Goal: Task Accomplishment & Management: Complete application form

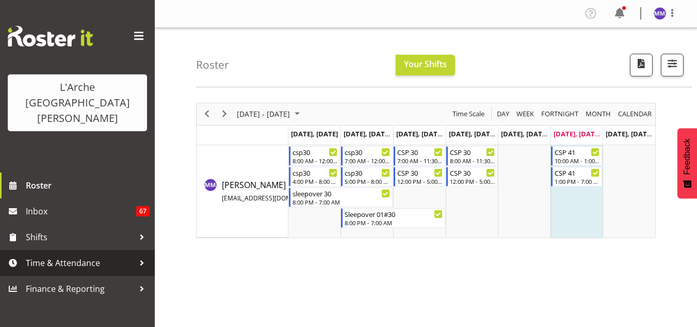
click at [56, 255] on span "Time & Attendance" at bounding box center [80, 262] width 108 height 15
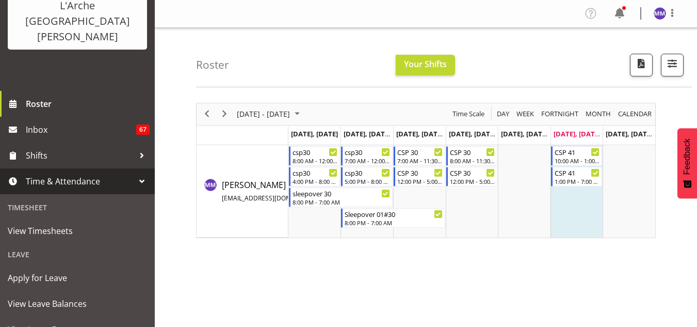
scroll to position [83, 0]
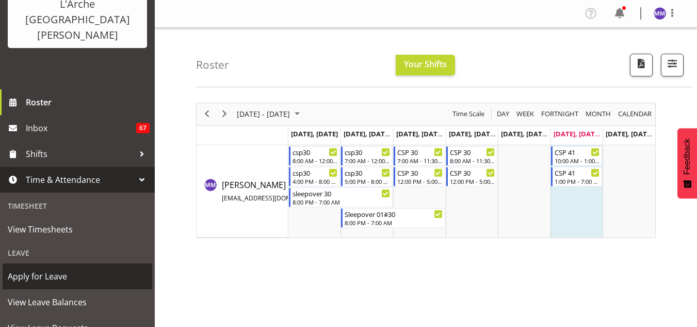
click at [28, 268] on span "Apply for Leave" at bounding box center [77, 275] width 139 height 15
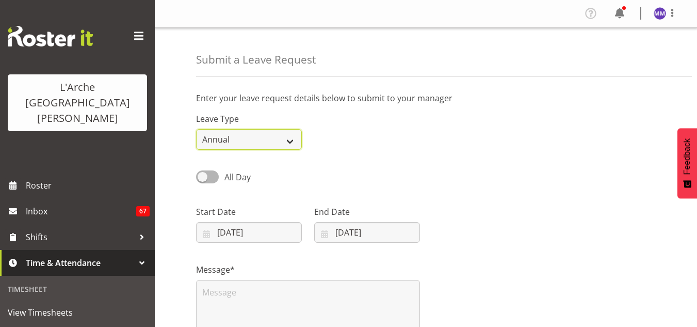
click at [284, 141] on select "Annual Sick Leave Without Pay Bereavement Domestic Violence Parental Jury Servi…" at bounding box center [249, 139] width 106 height 21
select select "Day In [GEOGRAPHIC_DATA]"
click at [196, 129] on select "Annual Sick Leave Without Pay Bereavement Domestic Violence Parental Jury Servi…" at bounding box center [249, 139] width 106 height 21
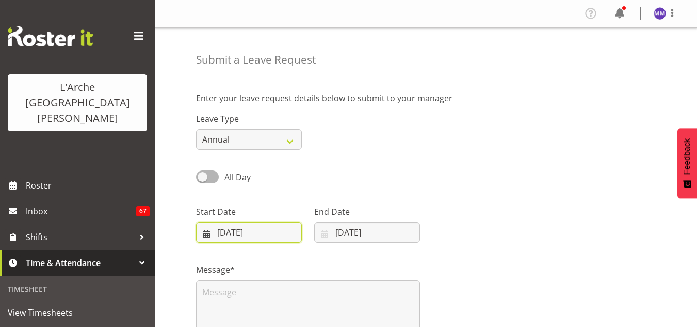
click at [254, 229] on input "[DATE]" at bounding box center [249, 232] width 106 height 21
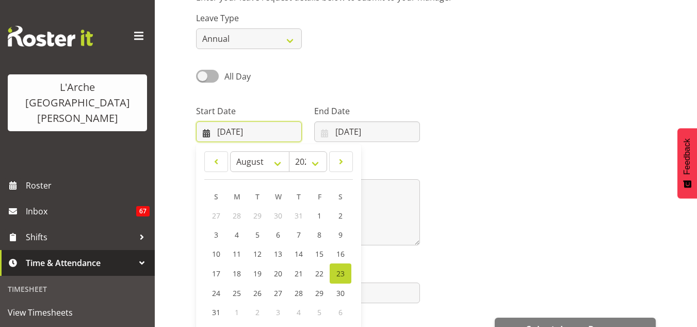
scroll to position [111, 0]
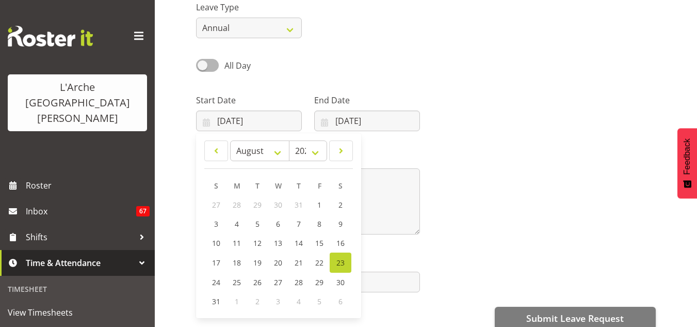
click at [378, 84] on div "End Date [DATE] January February March April May June July August September Oct…" at bounding box center [367, 108] width 118 height 58
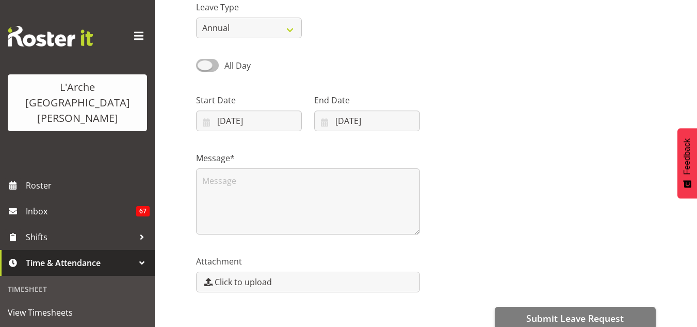
click at [211, 62] on span at bounding box center [207, 65] width 23 height 13
click at [203, 62] on input "All Day" at bounding box center [199, 65] width 7 height 7
click at [202, 62] on span at bounding box center [207, 65] width 23 height 13
click at [202, 62] on input "Part Day" at bounding box center [199, 65] width 7 height 7
checkbox input "false"
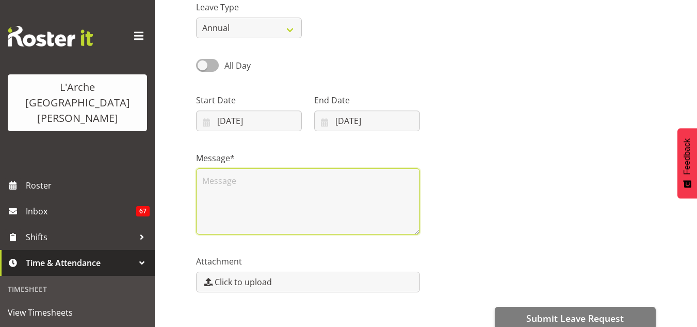
click at [241, 192] on textarea at bounding box center [308, 201] width 224 height 66
click at [234, 208] on textarea "Hi [PERSON_NAME], h" at bounding box center [308, 201] width 224 height 66
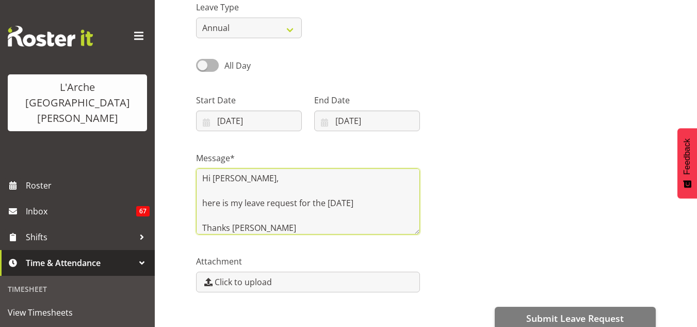
drag, startPoint x: 285, startPoint y: 221, endPoint x: 198, endPoint y: 184, distance: 94.8
click at [198, 184] on textarea "Hi [PERSON_NAME], here is my leave request for the [DATE] Thanks [PERSON_NAME]" at bounding box center [308, 201] width 224 height 66
click at [268, 226] on textarea "Hi [PERSON_NAME], here is my leave request for the [DATE] Thanks [PERSON_NAME]" at bounding box center [308, 201] width 224 height 66
drag, startPoint x: 268, startPoint y: 226, endPoint x: 199, endPoint y: 179, distance: 83.6
click at [199, 179] on textarea "Hi [PERSON_NAME], here is my leave request for the [DATE] Thanks [PERSON_NAME]" at bounding box center [308, 201] width 224 height 66
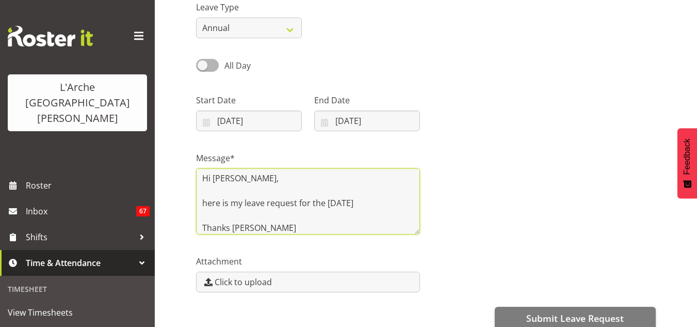
type textarea "Hi [PERSON_NAME], here is my leave request for the [DATE] Thanks [PERSON_NAME]"
click at [279, 227] on textarea "Hi [PERSON_NAME], here is my leave request for the [DATE] Thanks [PERSON_NAME]" at bounding box center [308, 201] width 224 height 66
drag, startPoint x: 279, startPoint y: 227, endPoint x: 199, endPoint y: 173, distance: 96.3
drag, startPoint x: 199, startPoint y: 173, endPoint x: 334, endPoint y: 198, distance: 137.4
click at [334, 198] on textarea "Hi Priya, here is my leave request for the 24th August 2025 Thanks Michelle" at bounding box center [308, 201] width 224 height 66
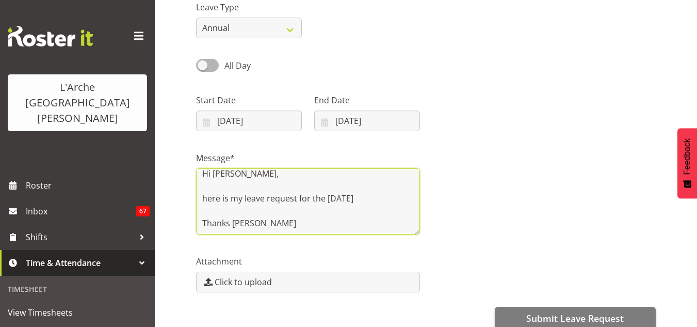
drag, startPoint x: 267, startPoint y: 228, endPoint x: 195, endPoint y: 178, distance: 87.2
click at [195, 178] on div "Message* Hi Priya, here is my leave request for the 24th August 2025 Thanks Mic…" at bounding box center [308, 188] width 236 height 103
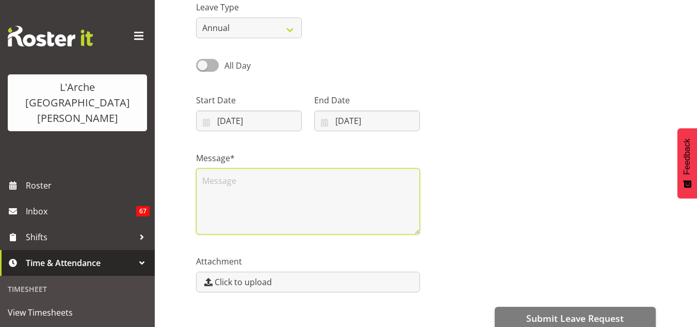
scroll to position [0, 0]
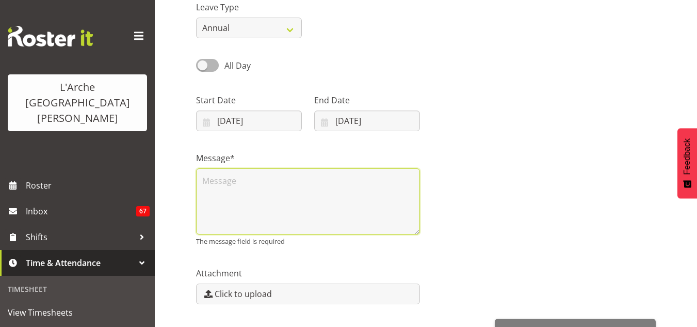
paste textarea "ct: Leave Request – 24th August 2025 Hi Priya, Here is my leave request for the…"
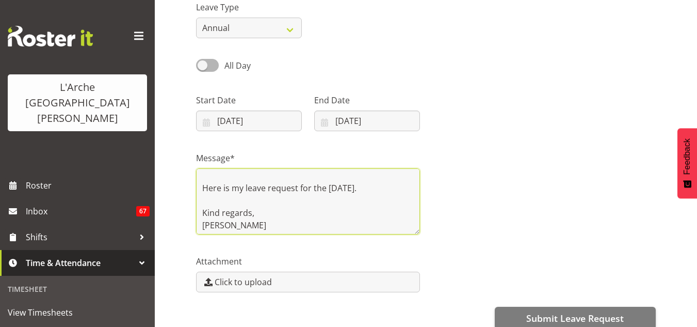
scroll to position [45, 0]
click at [250, 225] on textarea "ct: Leave Request – 24th August 2025 Hi Priya, Here is my leave request for the…" at bounding box center [308, 201] width 224 height 66
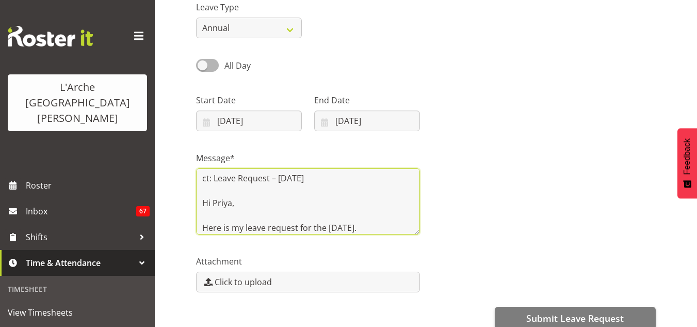
scroll to position [0, 0]
drag, startPoint x: 351, startPoint y: 180, endPoint x: 162, endPoint y: 179, distance: 189.4
click at [162, 179] on div "Submit a Leave Request Enter your leave request details below to submit to your…" at bounding box center [426, 150] width 542 height 469
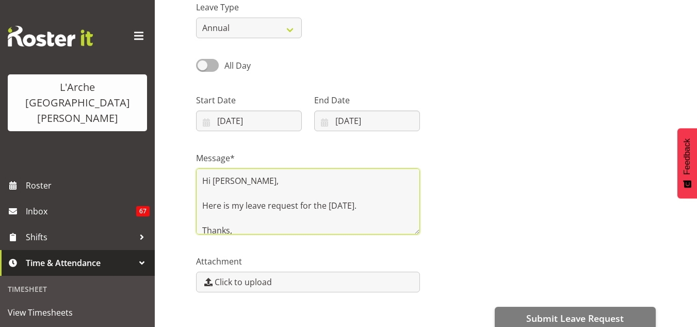
click at [200, 203] on textarea "Hi Priya, Here is my leave request for the 24th of August 2025. Thanks, Michelle" at bounding box center [308, 201] width 224 height 66
type textarea "Hi Priya, Here is my leave request for the 24th of August 2025. Thanks, Michelle"
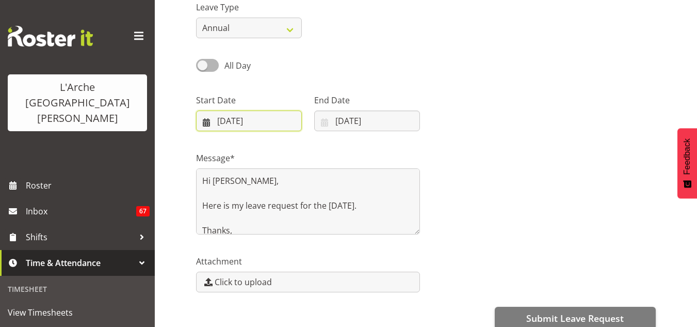
click at [256, 119] on input "23/08/2025" at bounding box center [249, 120] width 106 height 21
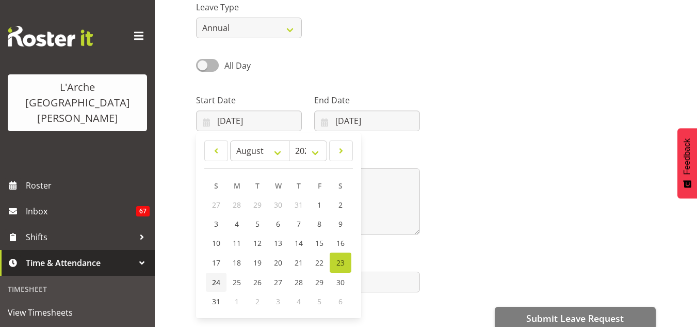
click at [221, 281] on link "24" at bounding box center [216, 281] width 21 height 19
type input "24/08/2025"
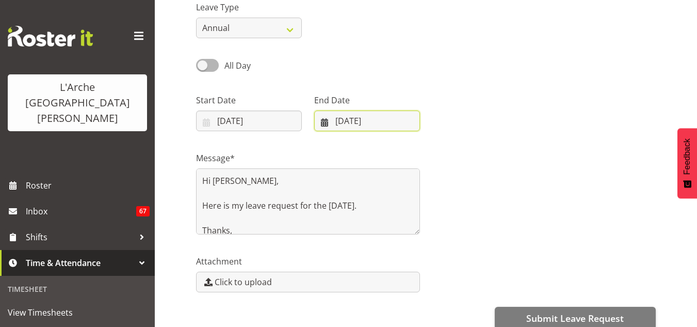
click at [373, 122] on input "23/08/2025" at bounding box center [367, 120] width 106 height 21
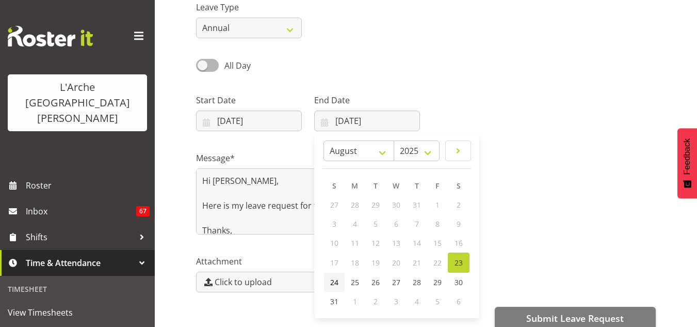
click at [335, 278] on span "24" at bounding box center [334, 282] width 8 height 10
type input "24/08/2025"
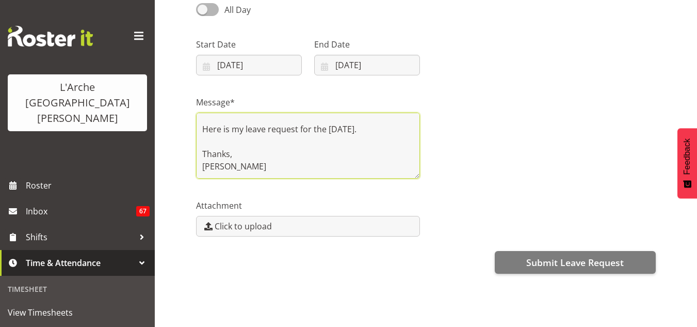
scroll to position [178, 0]
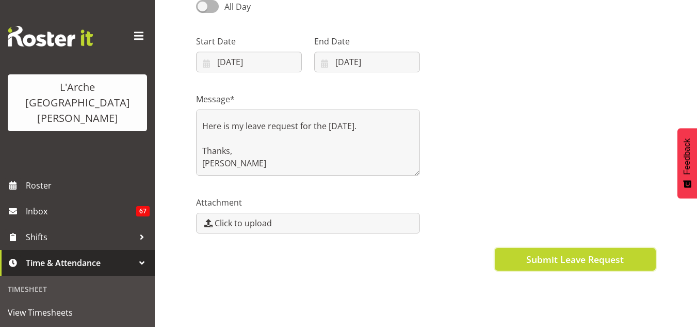
click at [575, 252] on span "Submit Leave Request" at bounding box center [575, 258] width 98 height 13
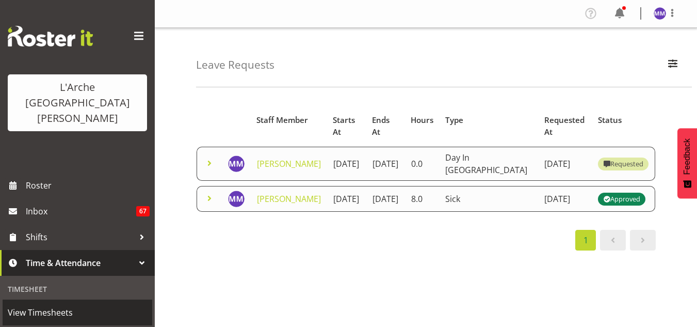
click at [32, 304] on span "View Timesheets" at bounding box center [77, 311] width 139 height 15
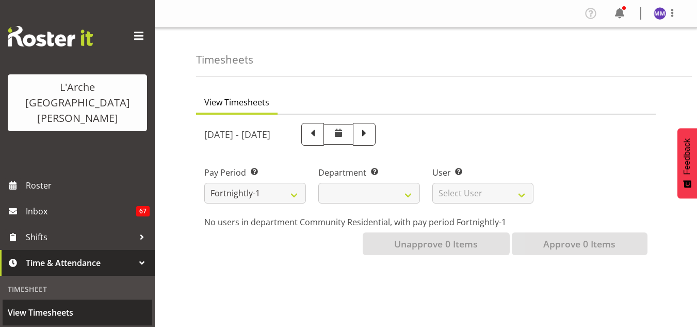
select select
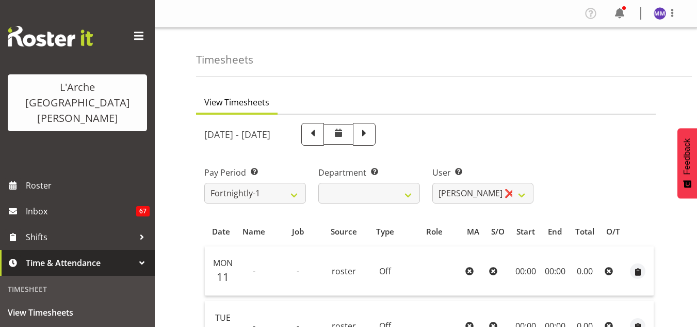
click at [39, 278] on div "Timesheet" at bounding box center [78, 288] width 150 height 21
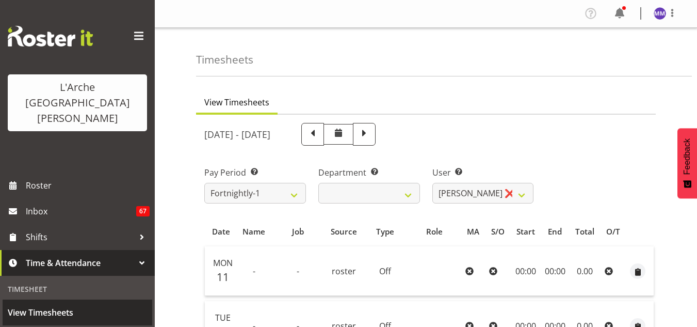
click at [42, 304] on span "View Timesheets" at bounding box center [77, 311] width 139 height 15
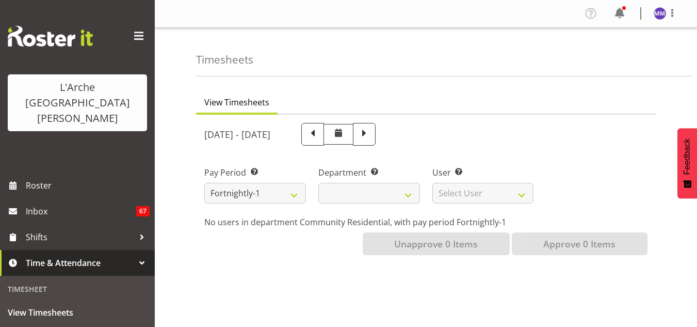
select select
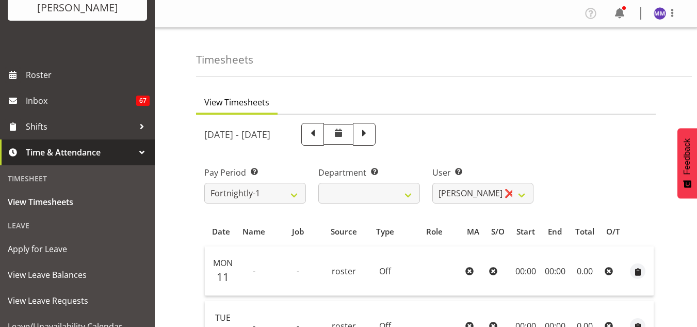
scroll to position [120, 0]
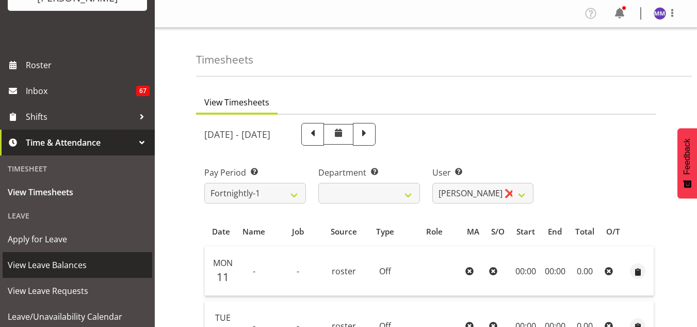
click at [36, 257] on span "View Leave Balances" at bounding box center [77, 264] width 139 height 15
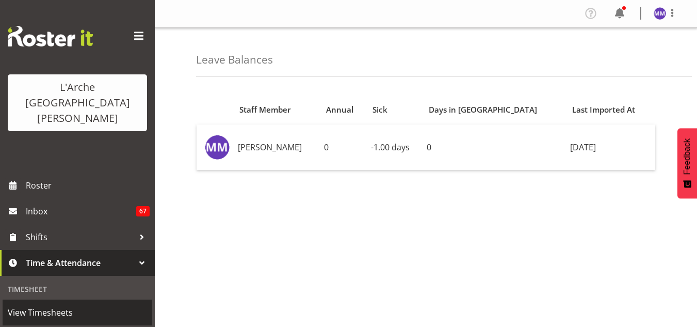
click at [31, 304] on span "View Timesheets" at bounding box center [77, 311] width 139 height 15
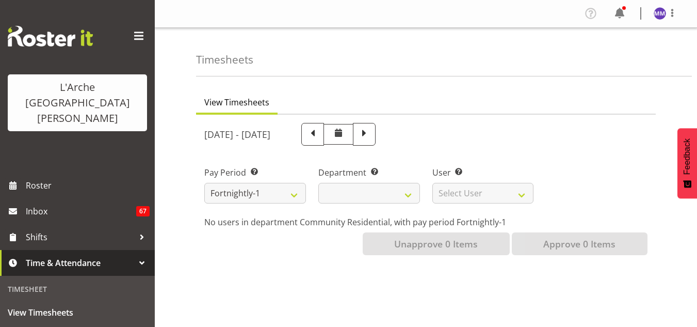
select select
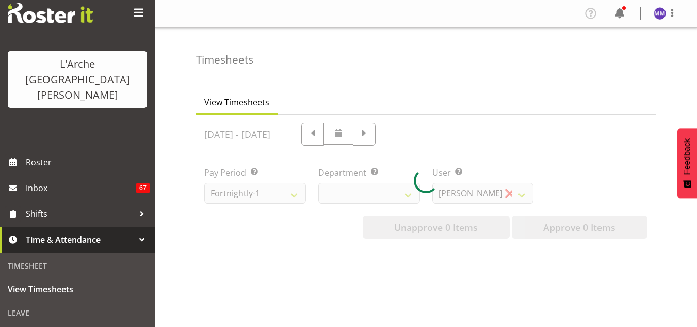
scroll to position [50, 0]
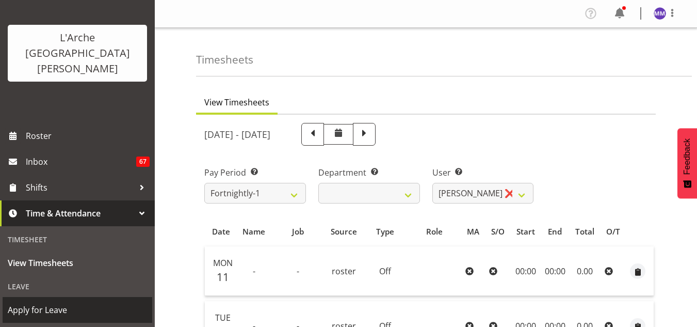
click at [46, 302] on span "Apply for Leave" at bounding box center [77, 309] width 139 height 15
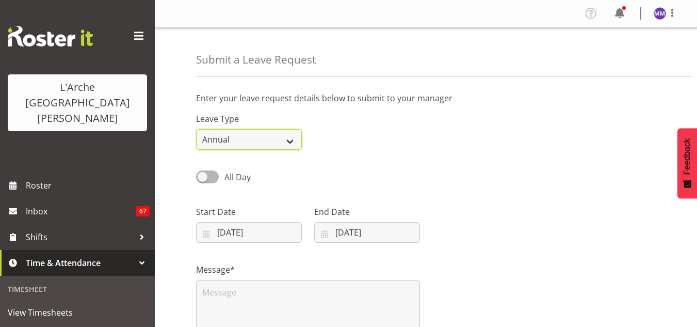
click at [290, 137] on select "Annual Sick Leave Without Pay Bereavement Domestic Violence Parental Jury Servi…" at bounding box center [249, 139] width 106 height 21
select select "Day In [GEOGRAPHIC_DATA]"
click at [196, 129] on select "Annual Sick Leave Without Pay Bereavement Domestic Violence Parental Jury Servi…" at bounding box center [249, 139] width 106 height 21
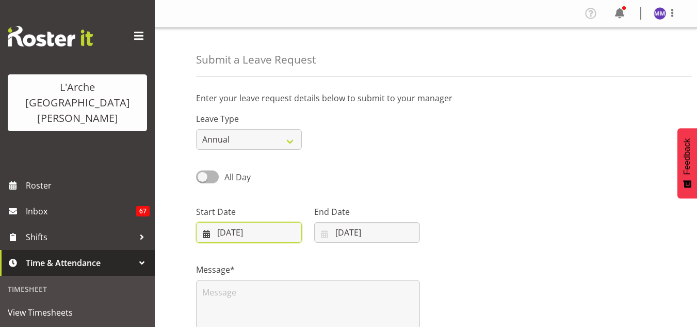
click at [265, 236] on input "[DATE]" at bounding box center [249, 232] width 106 height 21
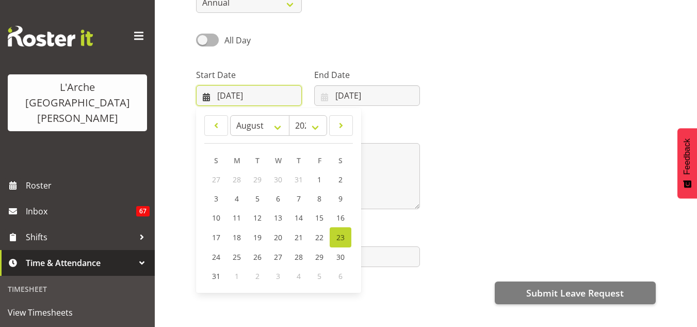
scroll to position [138, 0]
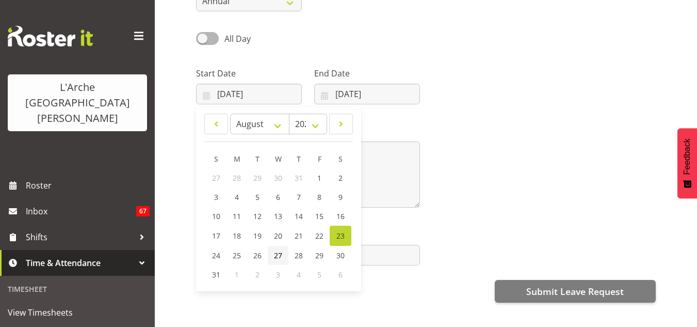
click at [278, 249] on link "27" at bounding box center [278, 255] width 21 height 19
type input "27/08/2025"
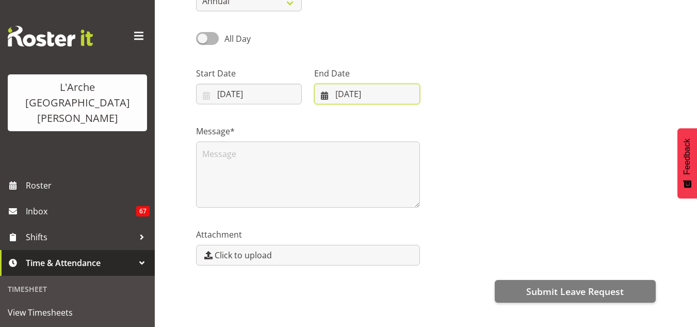
click at [341, 97] on input "[DATE]" at bounding box center [367, 94] width 106 height 21
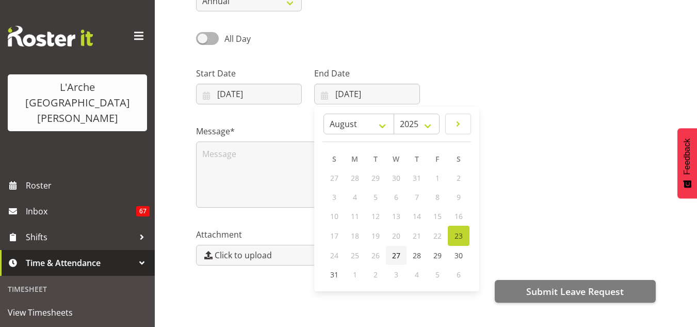
click at [390, 254] on link "27" at bounding box center [396, 255] width 21 height 19
type input "27/08/2025"
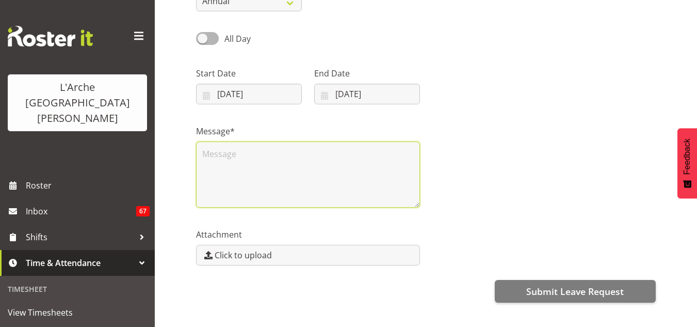
click at [289, 162] on textarea at bounding box center [308, 174] width 224 height 66
paste textarea "ct: Leave Request – 24th August 2025 Hi Priya, Here is my leave request for the…"
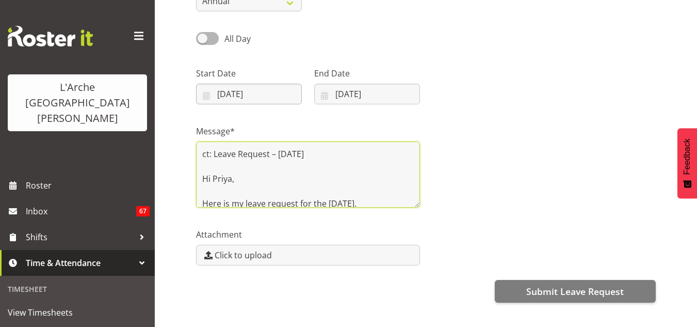
scroll to position [52, 0]
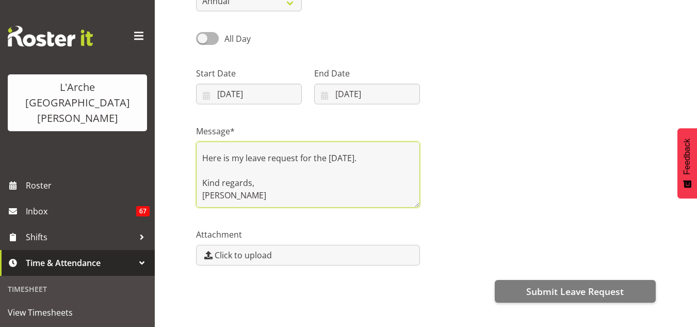
click at [346, 153] on textarea "ct: Leave Request – 24th August 2025 Hi Priya, Here is my leave request for the…" at bounding box center [308, 174] width 224 height 66
click at [251, 182] on textarea "ct: Leave Request – 24th August 2025 Hi Priya, Here is my leave request for the…" at bounding box center [308, 174] width 224 height 66
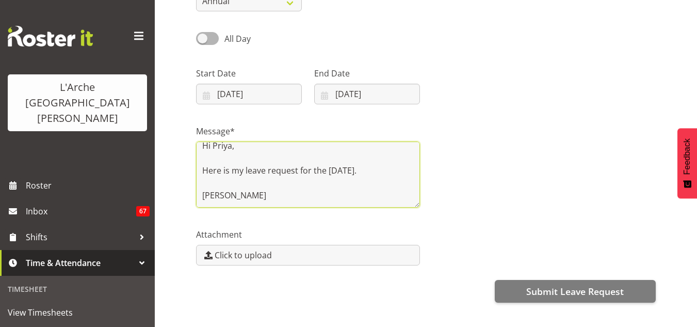
click at [246, 161] on textarea "ct: Leave Request – 24th August 2025 Hi Priya, Here is my leave request for the…" at bounding box center [308, 174] width 224 height 66
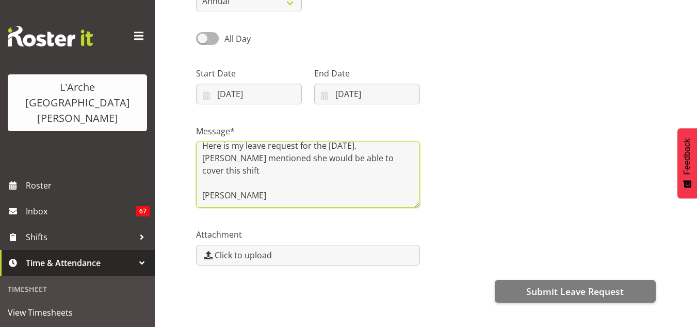
scroll to position [0, 0]
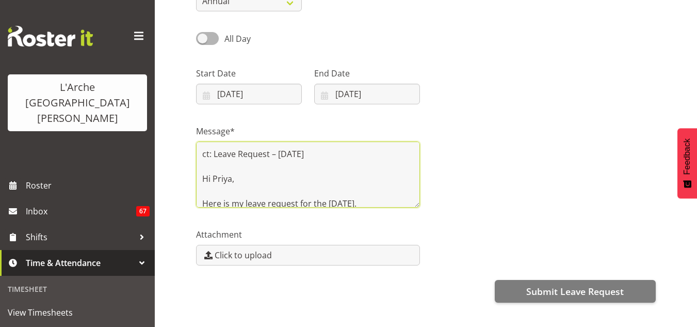
drag, startPoint x: 248, startPoint y: 200, endPoint x: 204, endPoint y: 174, distance: 51.1
click at [204, 174] on textarea "ct: Leave Request – 24th August 2025 Hi Priya, Here is my leave request for the…" at bounding box center [308, 174] width 224 height 66
click at [354, 150] on textarea "ct: Leave Request – 24th August 2025 Hi Priya, Here is my leave request for the…" at bounding box center [308, 174] width 224 height 66
drag, startPoint x: 354, startPoint y: 150, endPoint x: 156, endPoint y: 137, distance: 199.1
drag, startPoint x: 156, startPoint y: 137, endPoint x: 350, endPoint y: 153, distance: 194.7
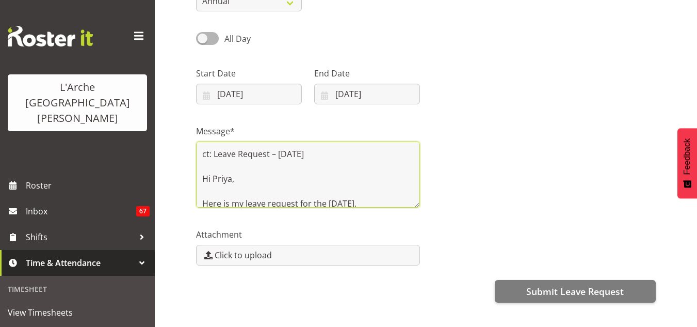
click at [350, 153] on textarea "ct: Leave Request – 24th August 2025 Hi Priya, Here is my leave request for the…" at bounding box center [308, 174] width 224 height 66
drag, startPoint x: 350, startPoint y: 153, endPoint x: 193, endPoint y: 141, distance: 157.3
click at [193, 141] on div "Message* ct: Leave Request – 24th August 2025 Hi Priya, Here is my leave reques…" at bounding box center [308, 161] width 236 height 103
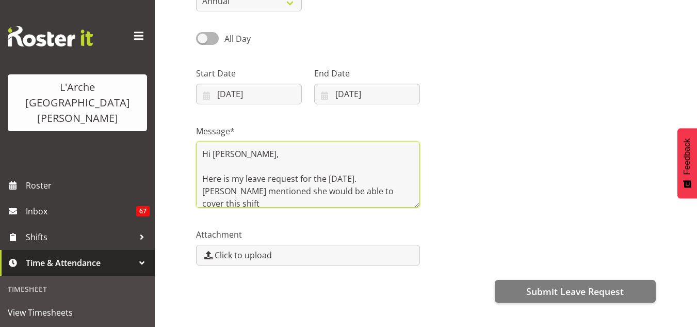
click at [201, 168] on textarea "Hi Priya, Here is my leave request for the 27th of August 2025. Bibi mentioned …" at bounding box center [308, 174] width 224 height 66
type textarea "Hi Priya, Here is my leave request for the 27th of August 2025. Bibi mentioned …"
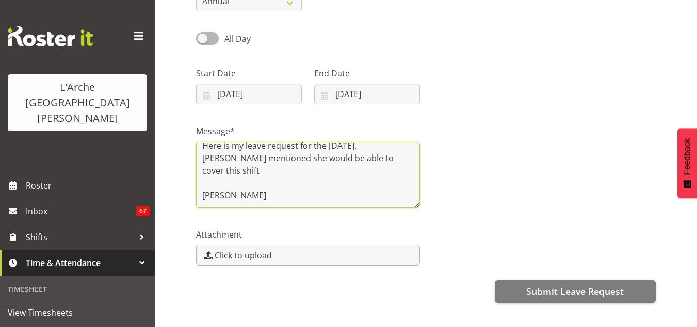
drag, startPoint x: 201, startPoint y: 150, endPoint x: 419, endPoint y: 263, distance: 245.8
click at [419, 263] on div "Enter your leave request details below to submit to your manager Leave Type Ann…" at bounding box center [446, 152] width 501 height 413
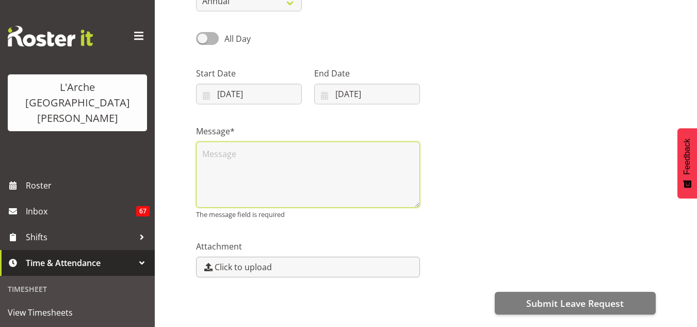
scroll to position [0, 0]
paste textarea "Hi Priya, Here is my leave request for the 27th of August 2025. Bibi has mentio…"
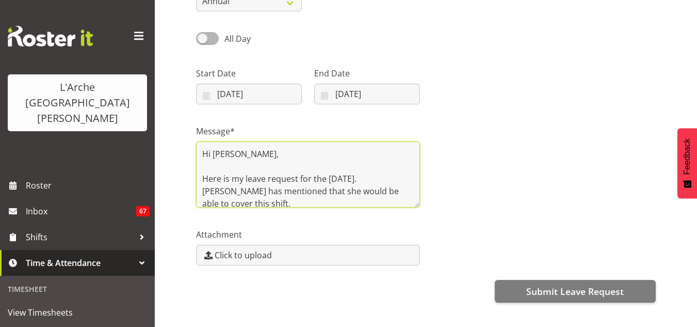
click at [200, 179] on textarea "Hi Priya, Here is my leave request for the 27th of August 2025. Bibi has mentio…" at bounding box center [308, 174] width 224 height 66
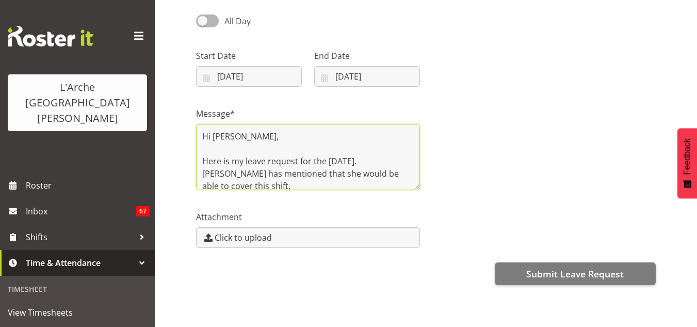
scroll to position [157, 0]
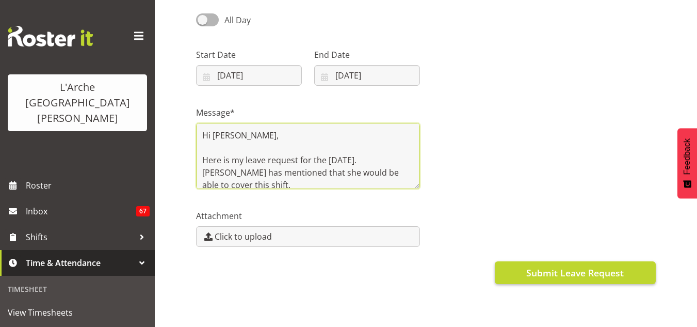
type textarea "Hi Priya, Here is my leave request for the 27th of August 2025. Bibi has mentio…"
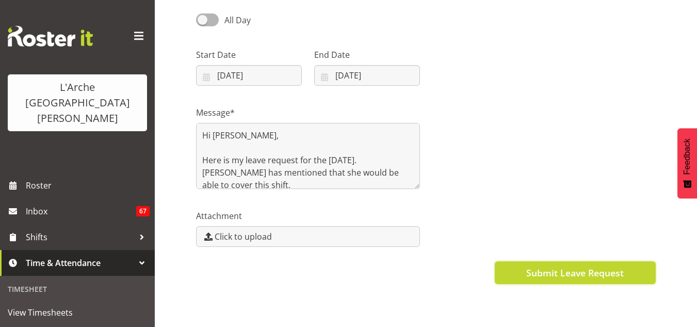
click at [547, 268] on span "Submit Leave Request" at bounding box center [575, 272] width 98 height 13
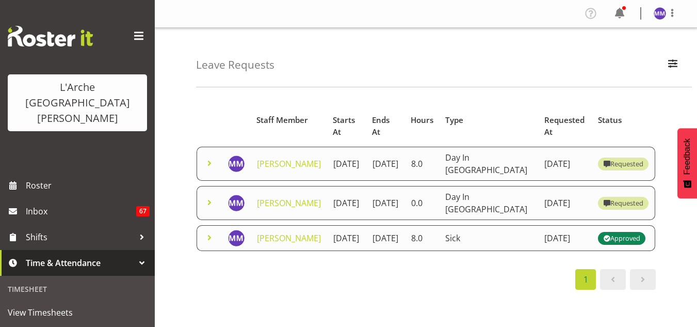
click at [207, 205] on span at bounding box center [209, 202] width 12 height 12
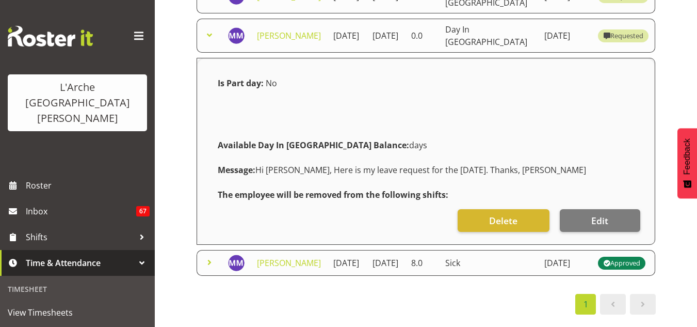
scroll to position [168, 0]
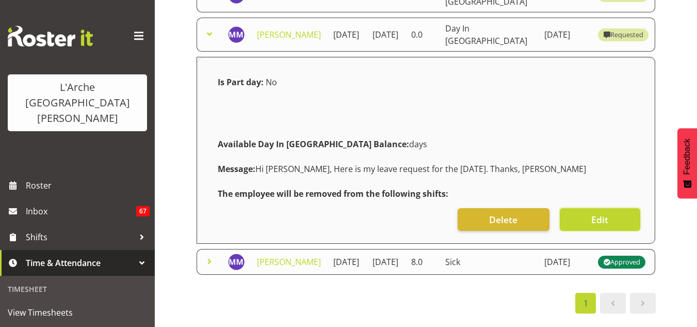
click at [603, 218] on span "Edit" at bounding box center [599, 219] width 17 height 13
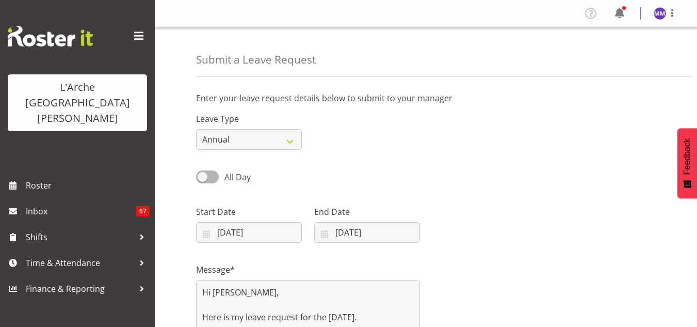
select select "Day In [GEOGRAPHIC_DATA]"
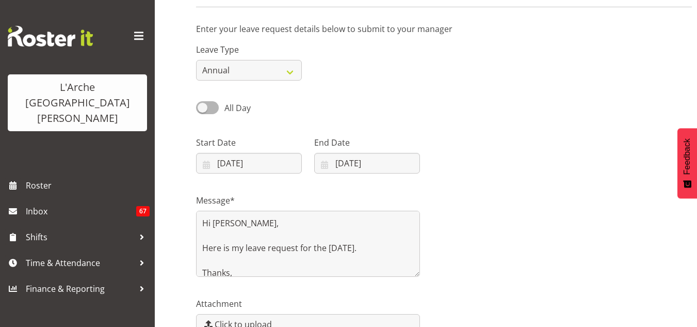
scroll to position [33, 0]
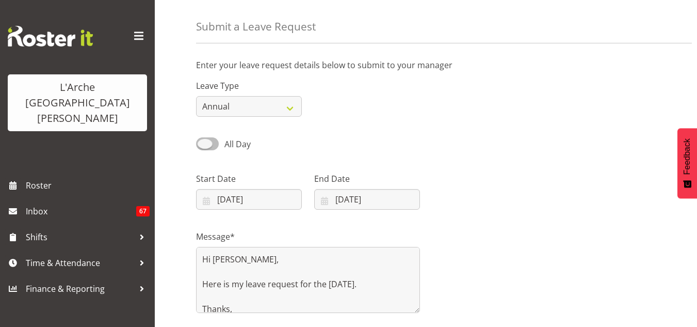
click at [211, 145] on span at bounding box center [207, 143] width 23 height 13
click at [203, 145] on input "All Day" at bounding box center [199, 143] width 7 height 7
checkbox input "true"
type input "[DATE]"
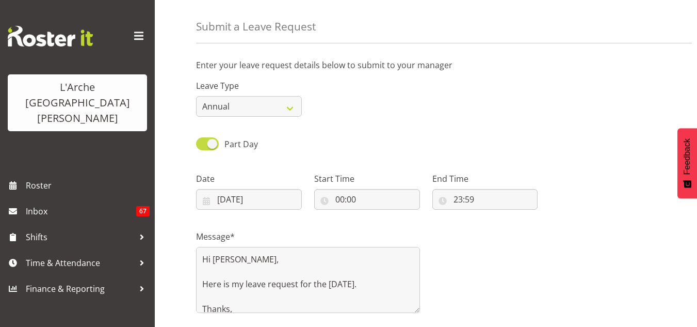
click at [200, 143] on span at bounding box center [207, 143] width 23 height 13
click at [200, 143] on input "Part Day" at bounding box center [199, 143] width 7 height 7
checkbox input "false"
type input "[DATE]"
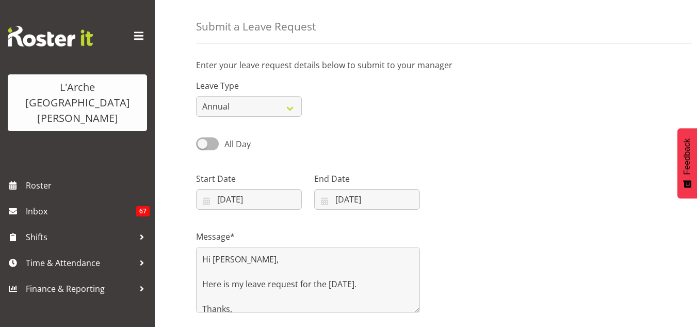
scroll to position [178, 0]
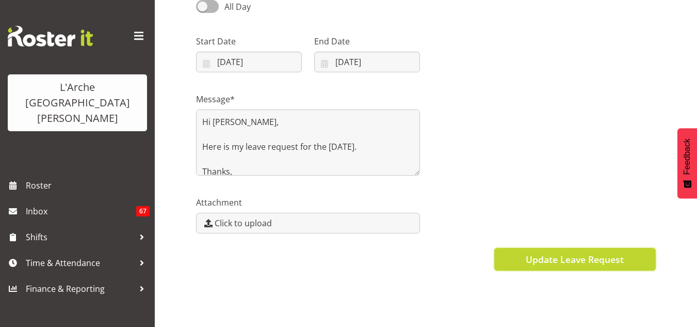
click at [564, 252] on span "Update Leave Request" at bounding box center [575, 258] width 98 height 13
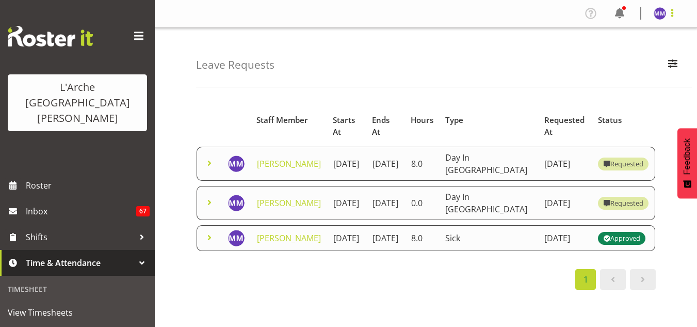
click at [671, 13] on span at bounding box center [672, 13] width 12 height 12
click at [629, 58] on link "Log Out" at bounding box center [628, 54] width 99 height 19
